Goal: Task Accomplishment & Management: Manage account settings

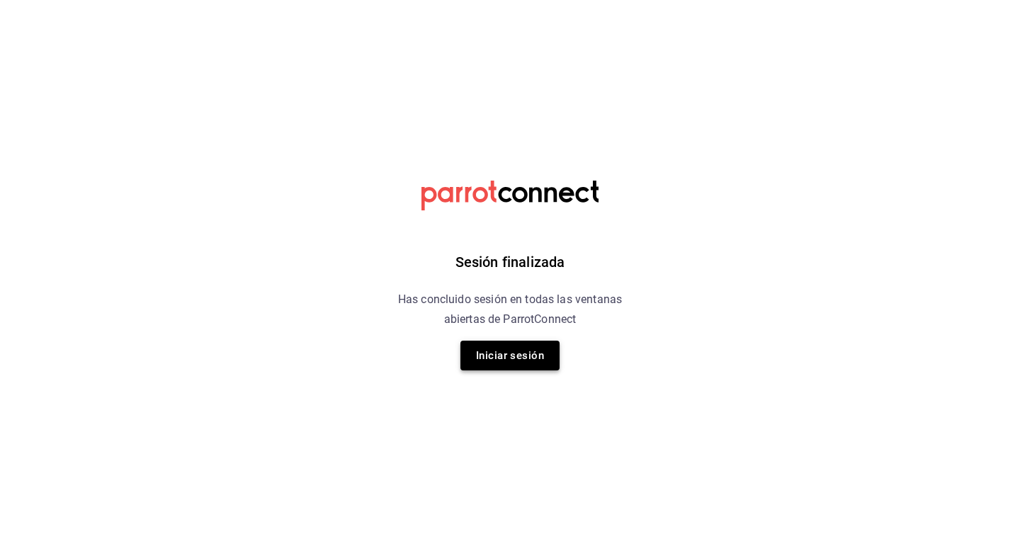
click at [484, 363] on button "Iniciar sesión" at bounding box center [509, 356] width 99 height 30
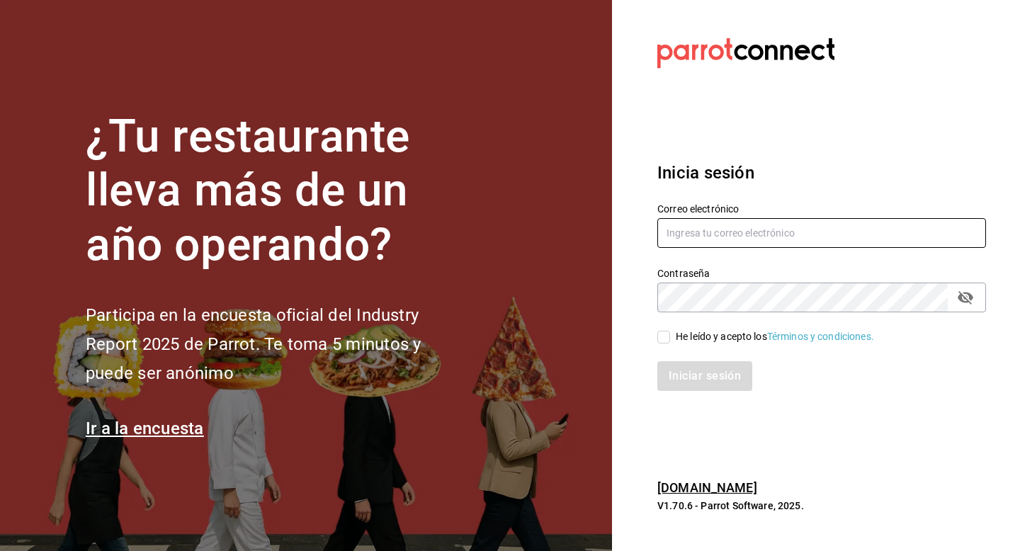
click at [675, 229] on input "text" at bounding box center [821, 233] width 329 height 30
type input "jaime@suenodeluna.com.mx"
click at [659, 338] on input "He leído y acepto los Términos y condiciones." at bounding box center [663, 337] width 13 height 13
checkbox input "true"
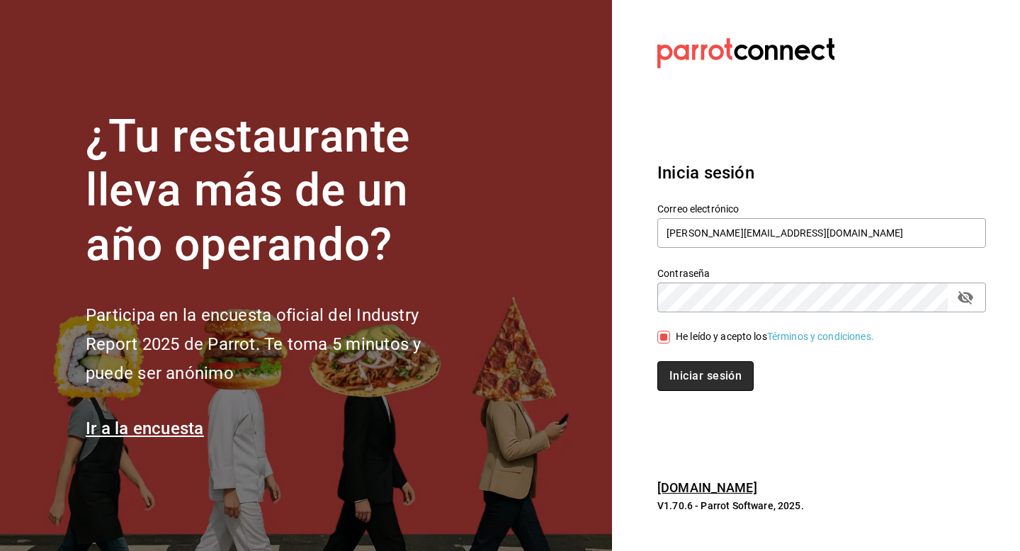
click at [681, 375] on button "Iniciar sesión" at bounding box center [705, 376] width 96 height 30
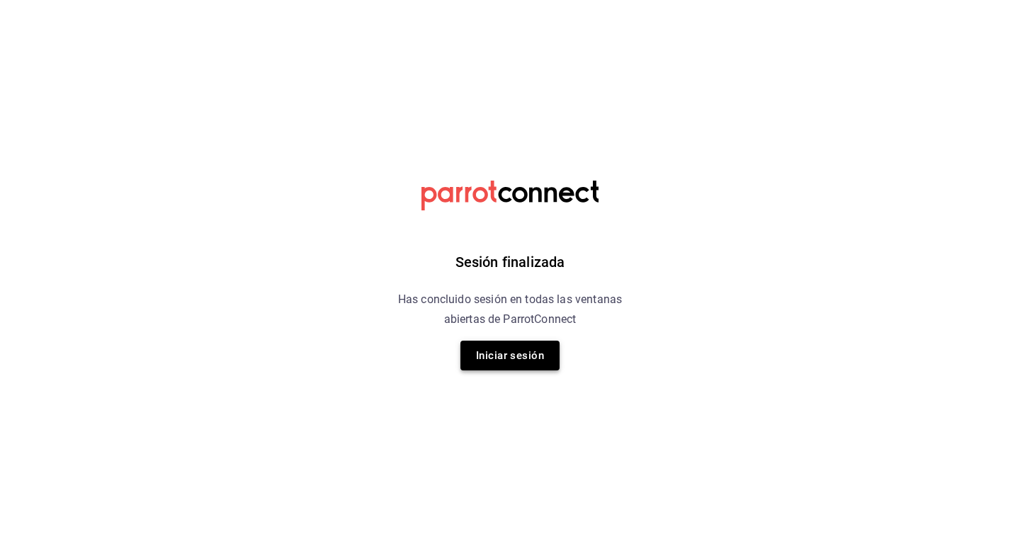
click at [509, 356] on button "Iniciar sesión" at bounding box center [509, 356] width 99 height 30
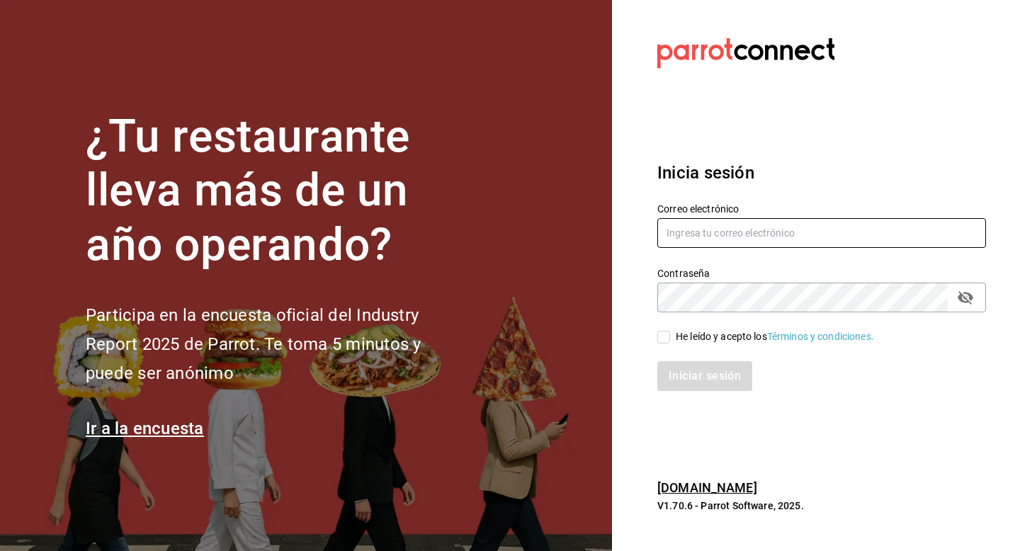
click at [693, 239] on input "text" at bounding box center [821, 233] width 329 height 30
type input "[PERSON_NAME][EMAIL_ADDRESS][DOMAIN_NAME]"
click at [663, 336] on input "He leído y acepto los Términos y condiciones." at bounding box center [663, 337] width 13 height 13
checkbox input "true"
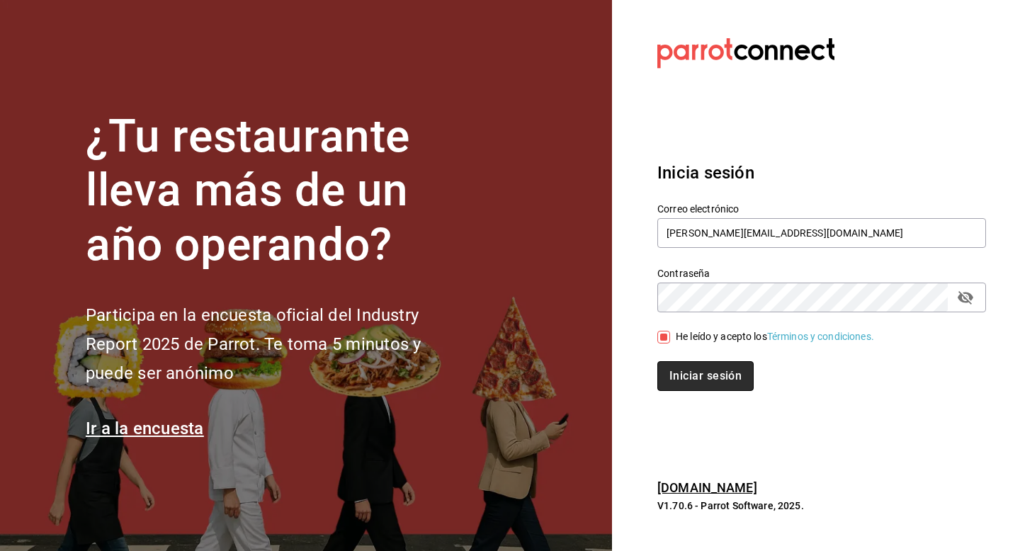
click at [678, 382] on button "Iniciar sesión" at bounding box center [705, 376] width 96 height 30
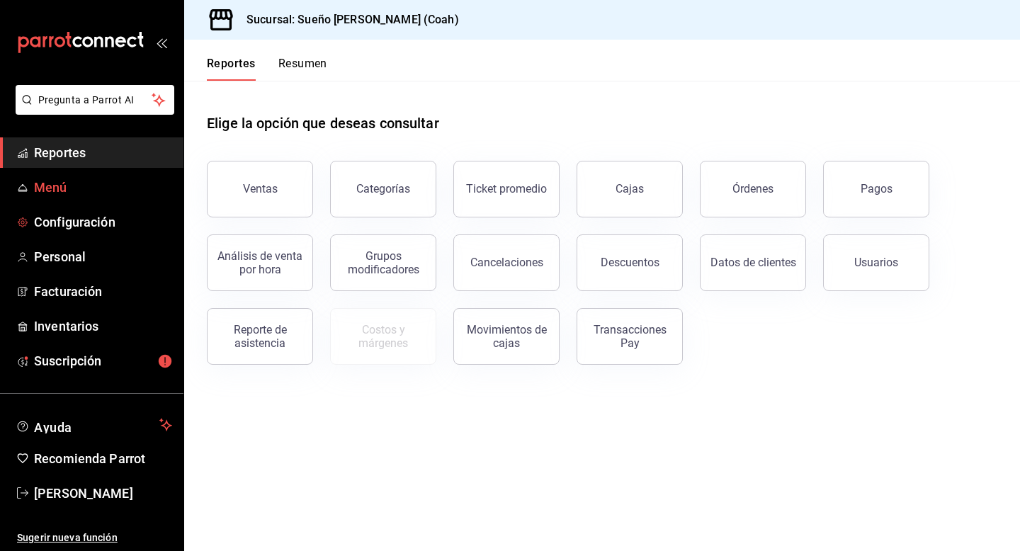
click at [123, 195] on span "Menú" at bounding box center [103, 187] width 138 height 19
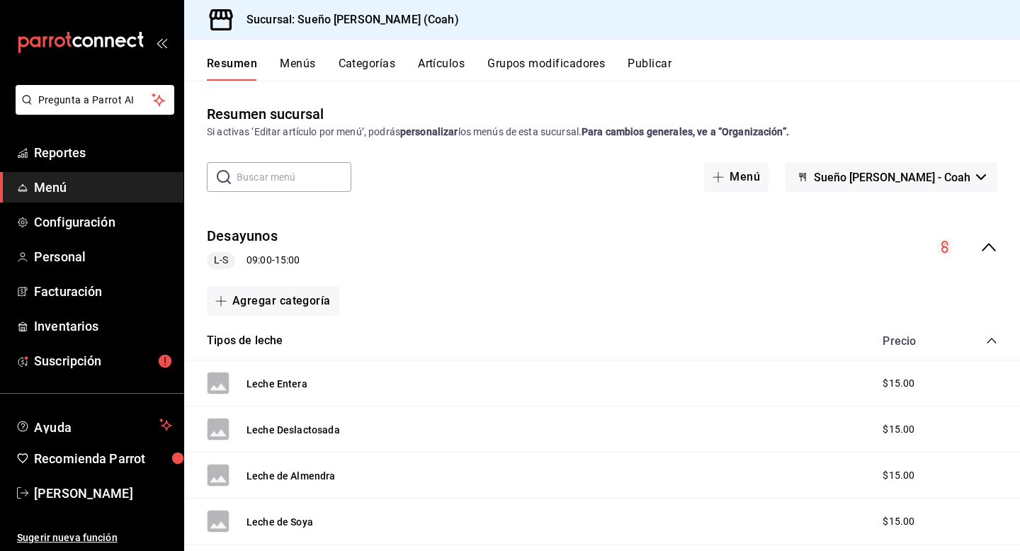
click at [368, 64] on button "Categorías" at bounding box center [367, 69] width 57 height 24
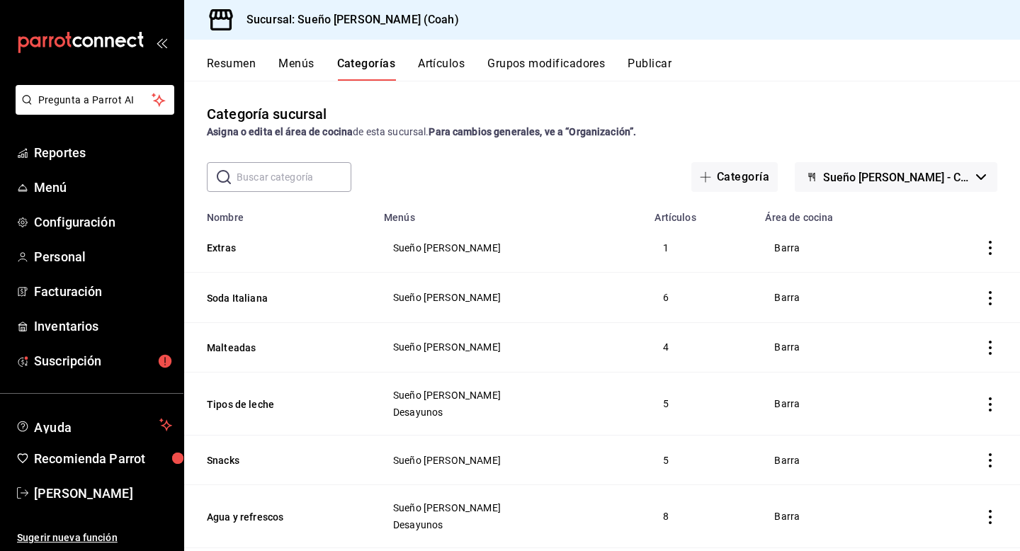
click at [469, 63] on div "Resumen Menús Categorías Artículos Grupos modificadores Publicar" at bounding box center [613, 69] width 813 height 24
click at [453, 65] on button "Artículos" at bounding box center [441, 69] width 47 height 24
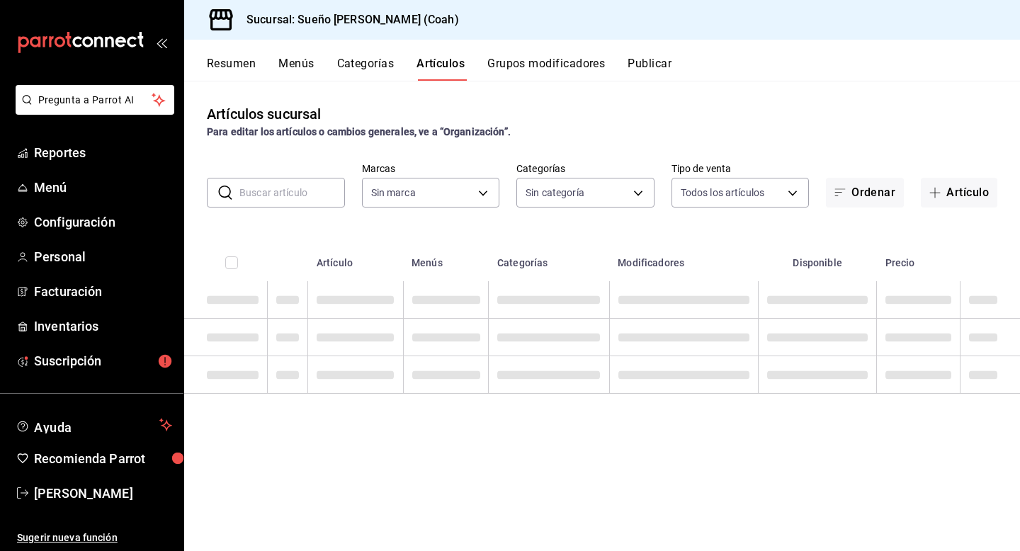
type input "81ecb768-dc13-4b16-b8a9-76a7acece37d"
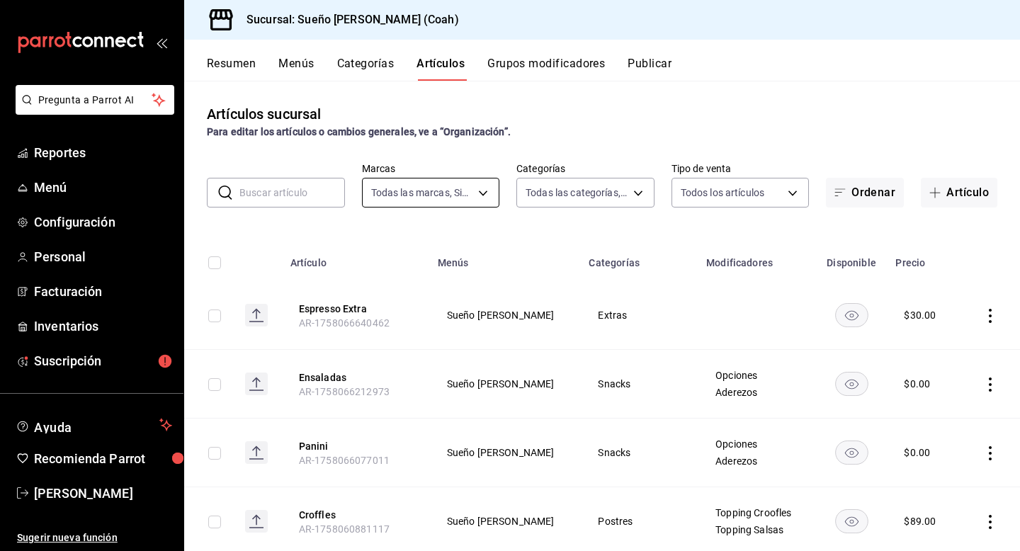
type input "2fbc2f85-2387-4204-82bc-a2389eec5e5c,ff19b931-72b9-4f1e-9e14-5b88817328ca,100cd…"
click at [625, 202] on body "Pregunta a Parrot AI Reportes Menú Configuración Personal Facturación Inventari…" at bounding box center [510, 275] width 1020 height 551
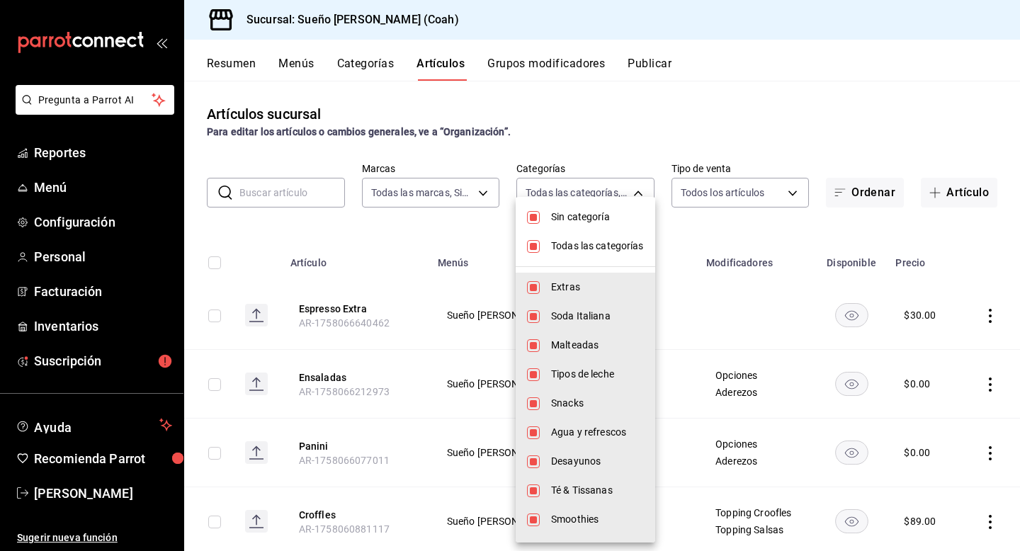
click at [579, 222] on span "Sin categoría" at bounding box center [597, 217] width 93 height 15
checkbox input "false"
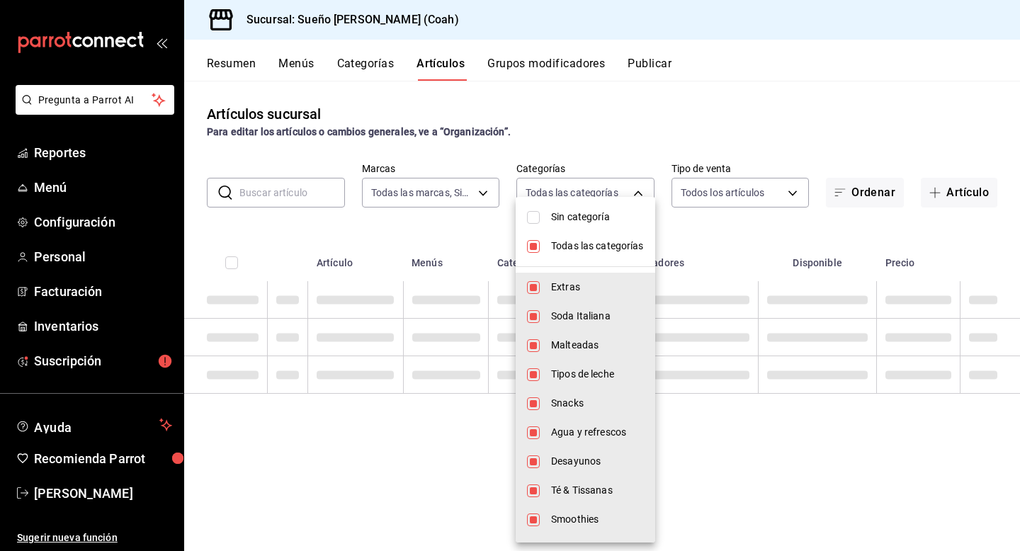
click at [557, 254] on li "Todas las categorías" at bounding box center [586, 246] width 140 height 29
checkbox input "false"
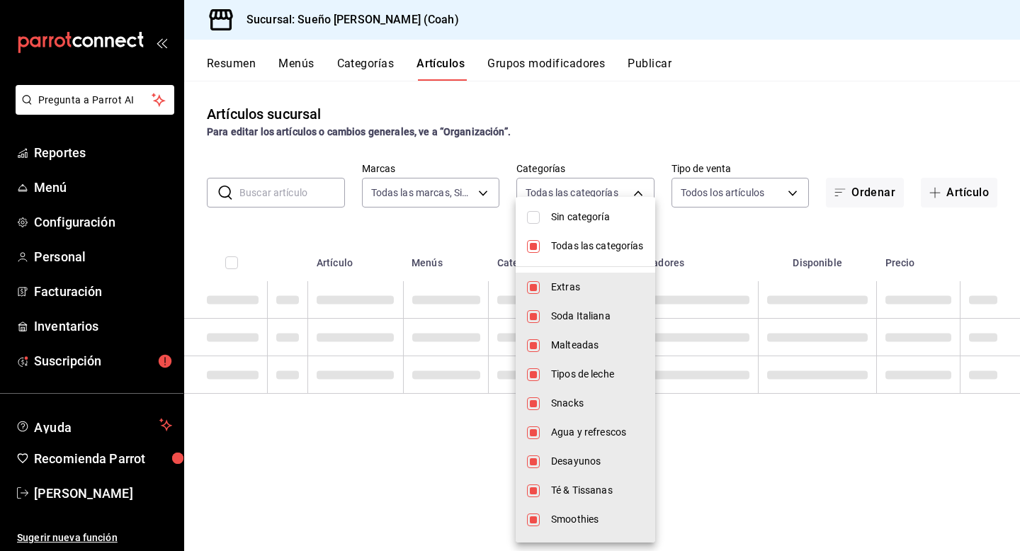
checkbox input "false"
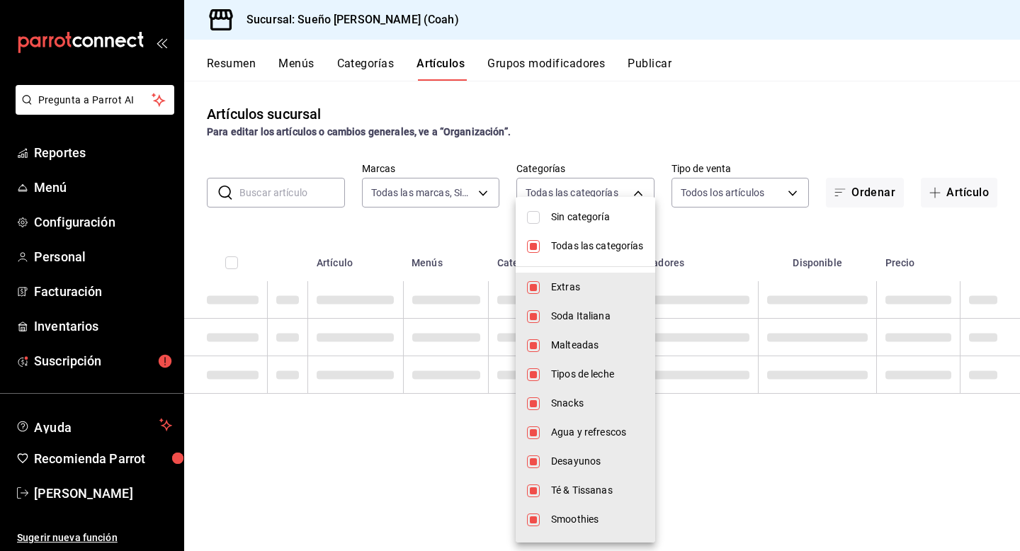
checkbox input "false"
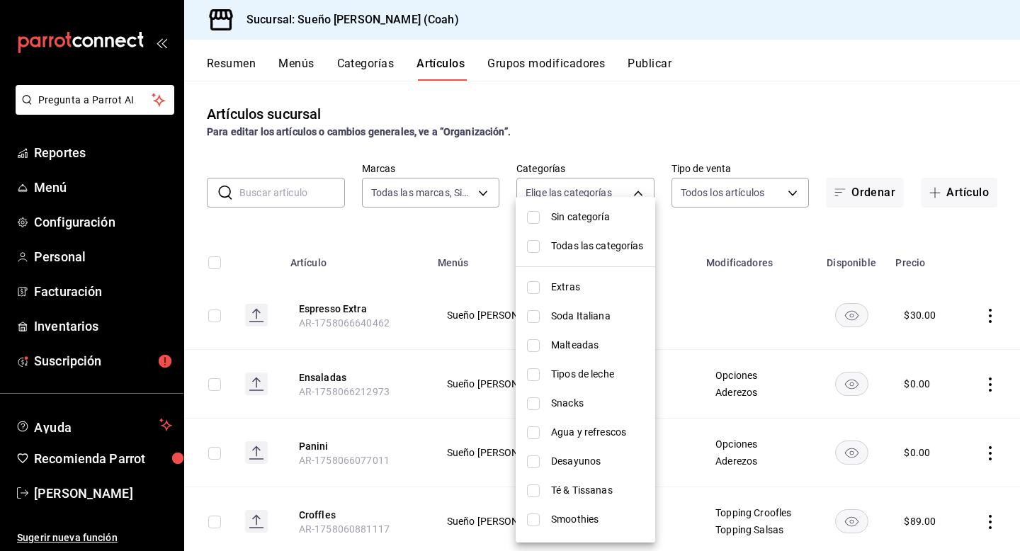
click at [537, 406] on input "checkbox" at bounding box center [533, 403] width 13 height 13
checkbox input "true"
type input "f566dcec-da71-4b76-b325-bcee0dd971c5"
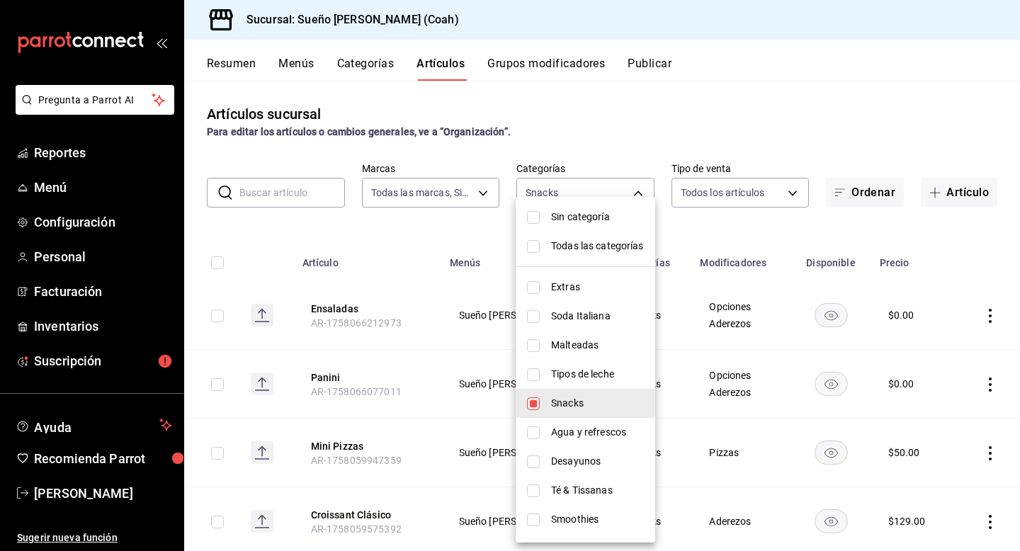
click at [798, 56] on div at bounding box center [510, 275] width 1020 height 551
